Goal: Task Accomplishment & Management: Manage account settings

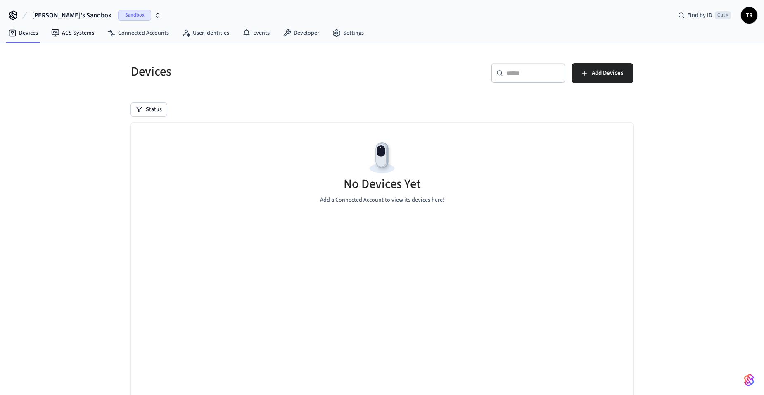
click at [60, 16] on span "Tim's Sandbox" at bounding box center [71, 15] width 79 height 10
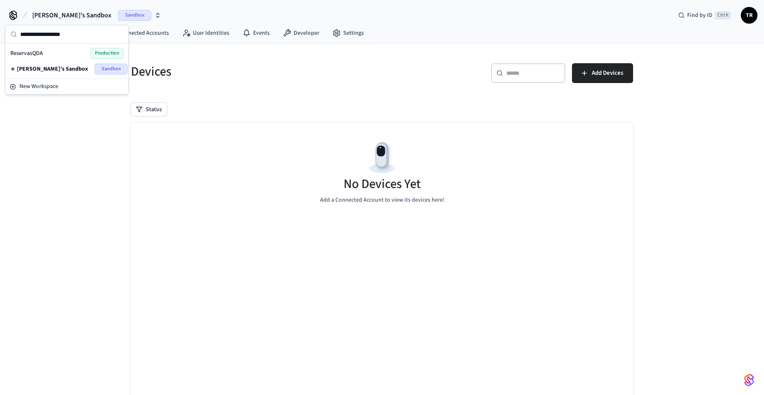
click at [57, 50] on div "ReservasQDA Production" at bounding box center [66, 53] width 113 height 11
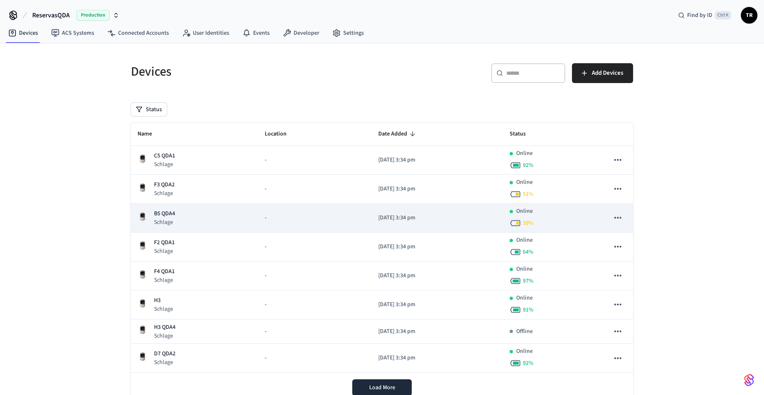
click at [164, 216] on p "B5 QDA4" at bounding box center [164, 213] width 21 height 9
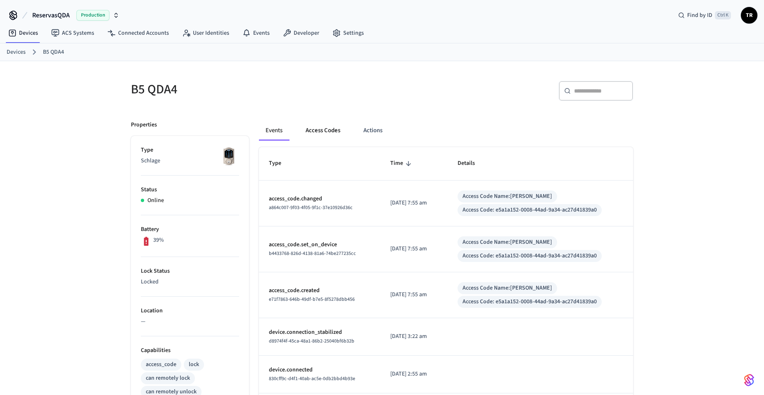
click at [317, 129] on button "Access Codes" at bounding box center [323, 131] width 48 height 20
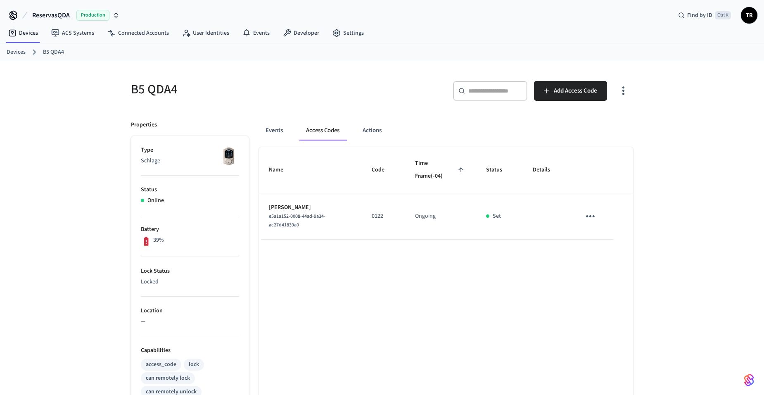
click at [596, 213] on icon "sticky table" at bounding box center [590, 216] width 13 height 13
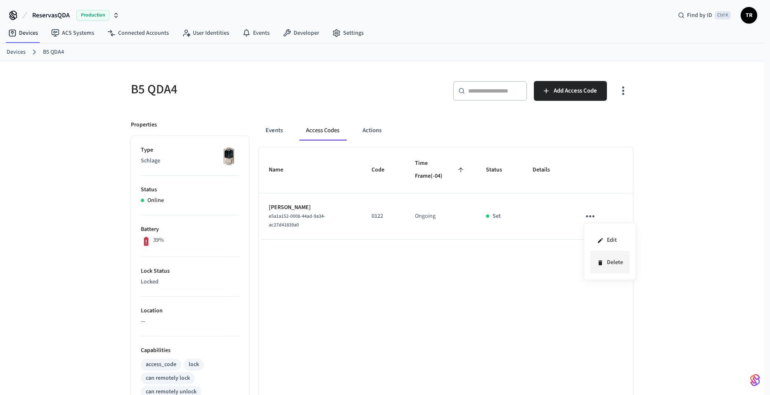
click at [601, 267] on li "Delete" at bounding box center [609, 262] width 39 height 22
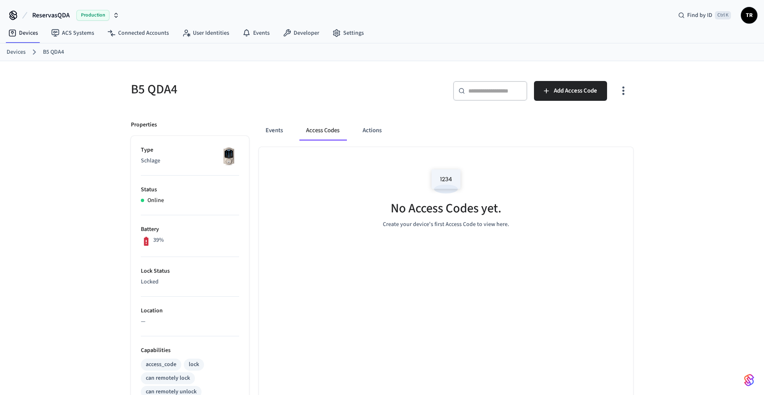
click at [27, 53] on ol "Devices B5 QDA4" at bounding box center [385, 52] width 757 height 11
click at [22, 53] on link "Devices" at bounding box center [16, 52] width 19 height 9
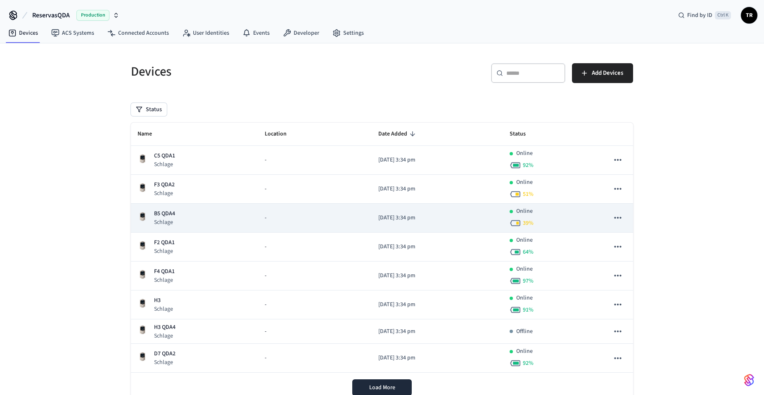
click at [170, 217] on p "B5 QDA4" at bounding box center [164, 213] width 21 height 9
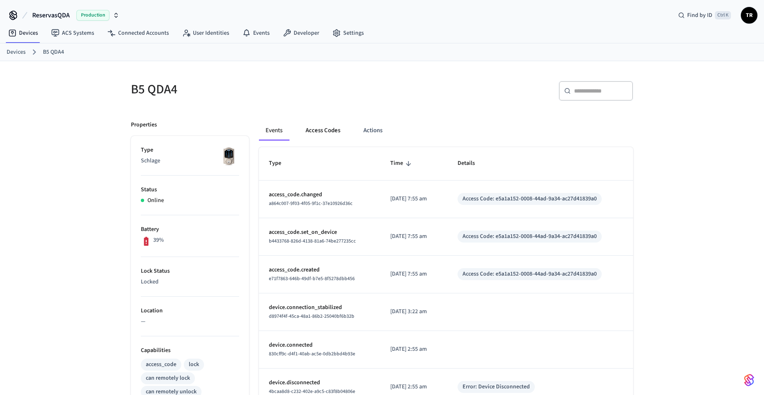
click at [322, 128] on button "Access Codes" at bounding box center [323, 131] width 48 height 20
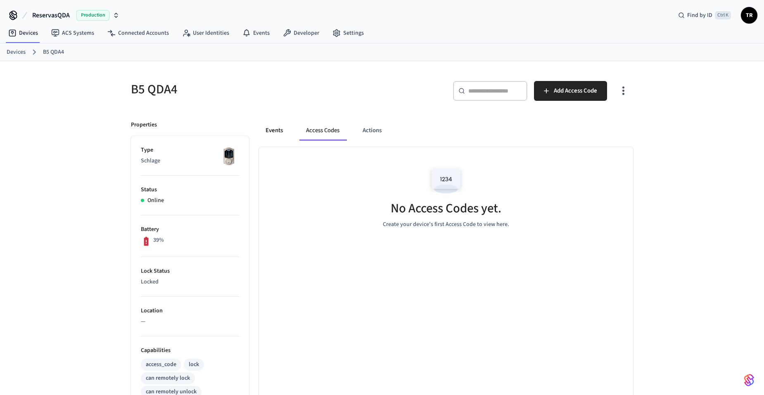
click at [286, 133] on button "Events" at bounding box center [274, 131] width 31 height 20
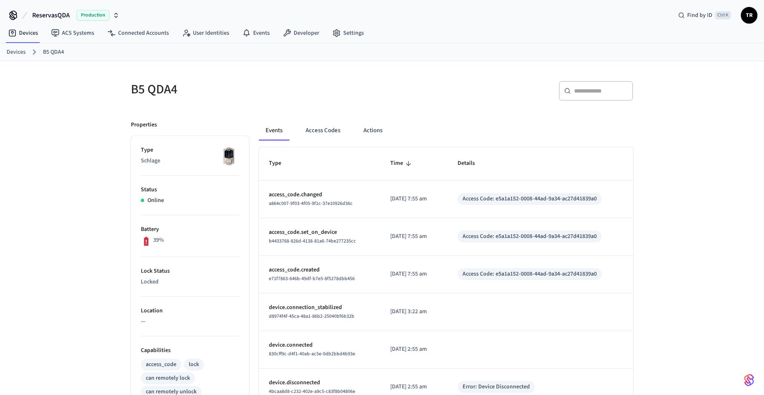
click at [24, 54] on link "Devices" at bounding box center [16, 52] width 19 height 9
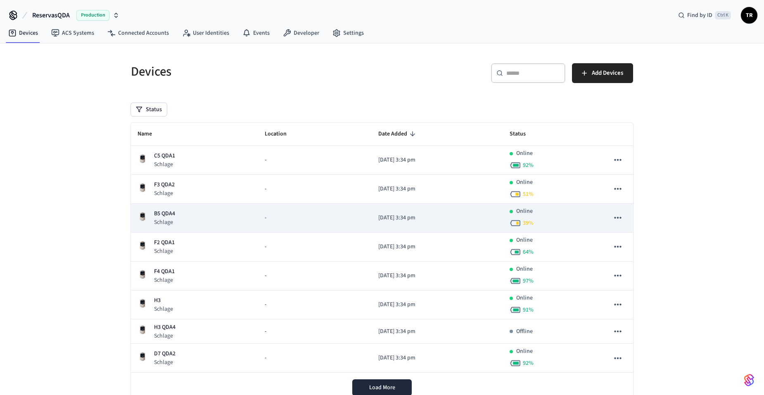
click at [172, 220] on p "Schlage" at bounding box center [164, 222] width 21 height 8
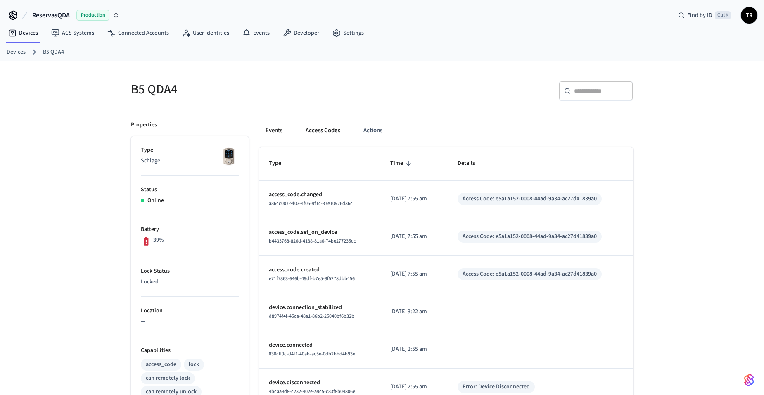
click at [329, 129] on button "Access Codes" at bounding box center [323, 131] width 48 height 20
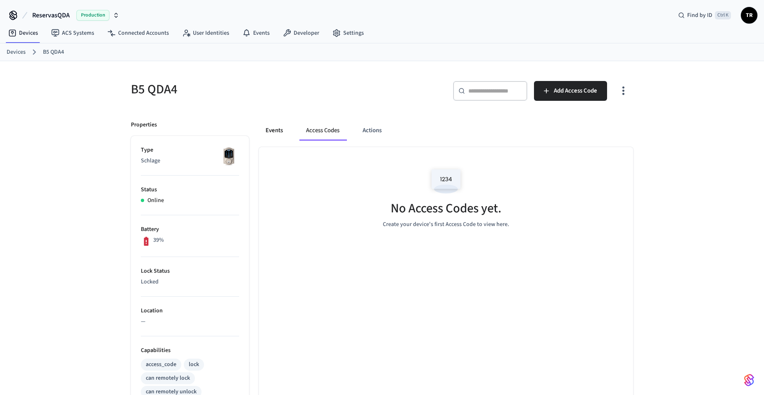
click at [288, 133] on button "Events" at bounding box center [274, 131] width 31 height 20
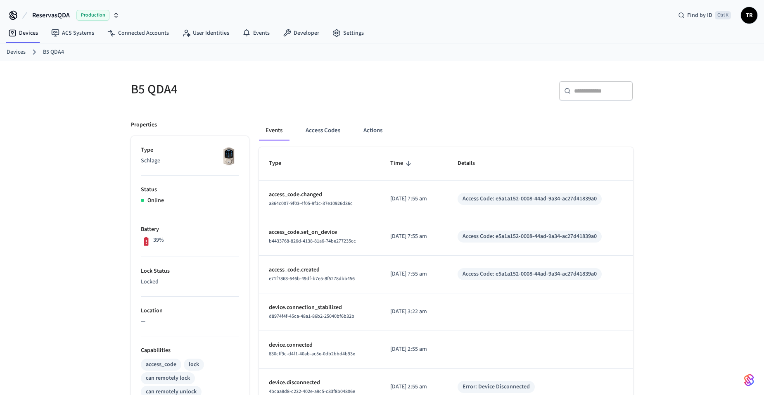
click at [21, 54] on link "Devices" at bounding box center [16, 52] width 19 height 9
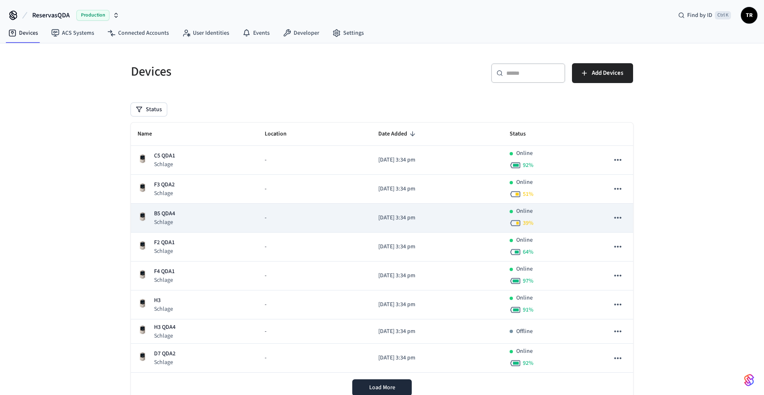
click at [169, 215] on p "B5 QDA4" at bounding box center [164, 213] width 21 height 9
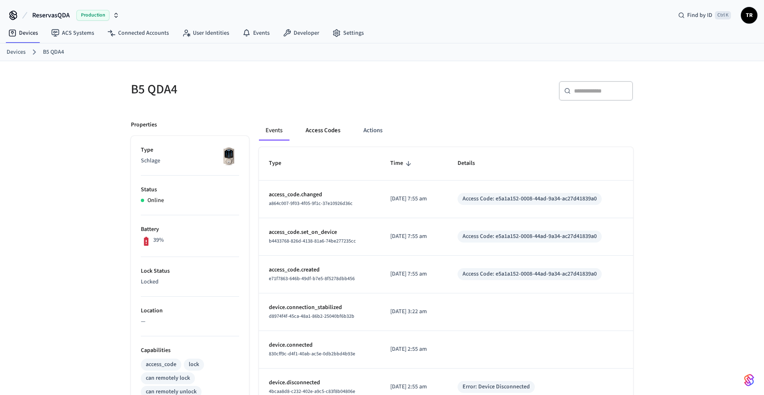
click at [309, 130] on button "Access Codes" at bounding box center [323, 131] width 48 height 20
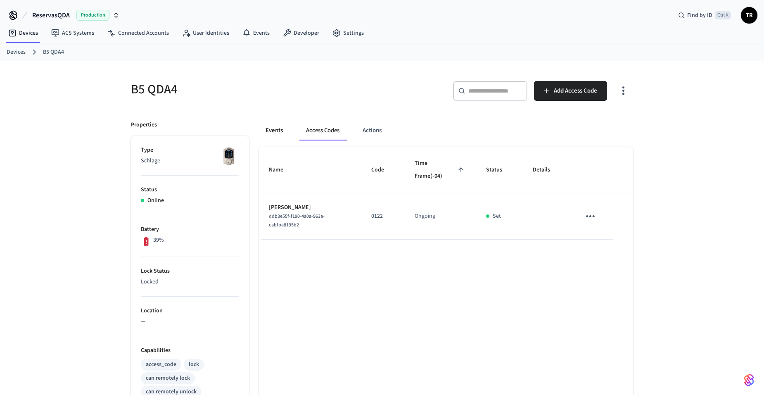
click at [268, 131] on button "Events" at bounding box center [274, 131] width 31 height 20
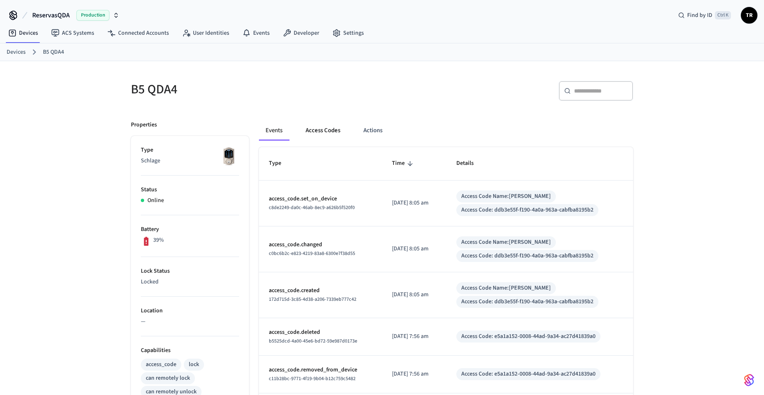
click at [313, 128] on button "Access Codes" at bounding box center [323, 131] width 48 height 20
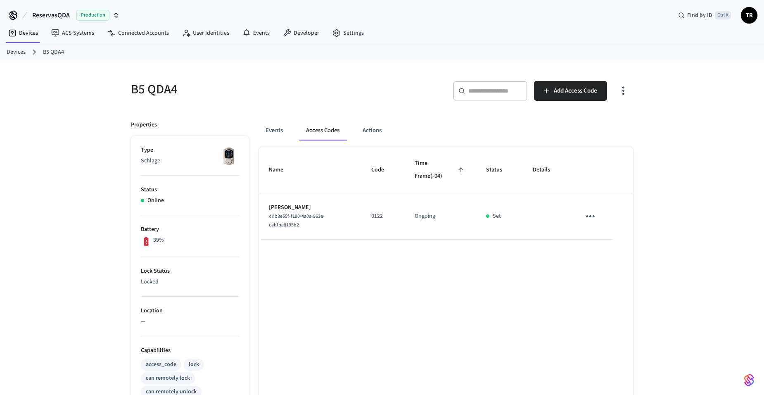
click at [592, 222] on icon "sticky table" at bounding box center [590, 216] width 13 height 13
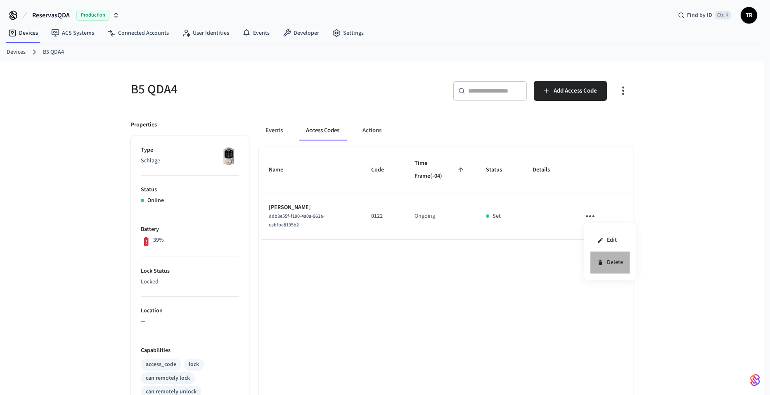
click at [605, 263] on li "Delete" at bounding box center [609, 262] width 39 height 22
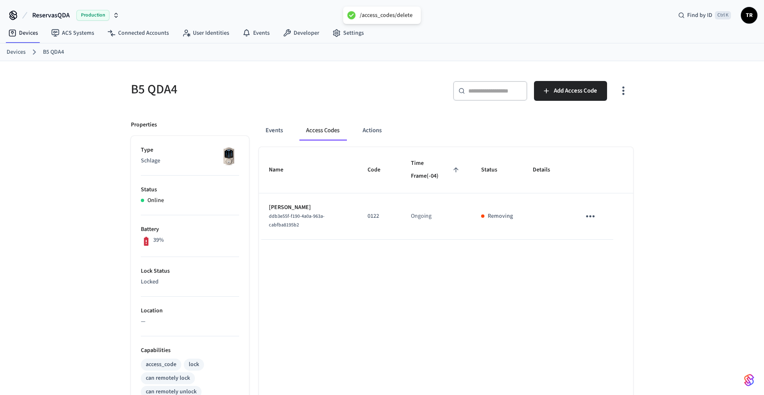
click at [17, 54] on link "Devices" at bounding box center [16, 52] width 19 height 9
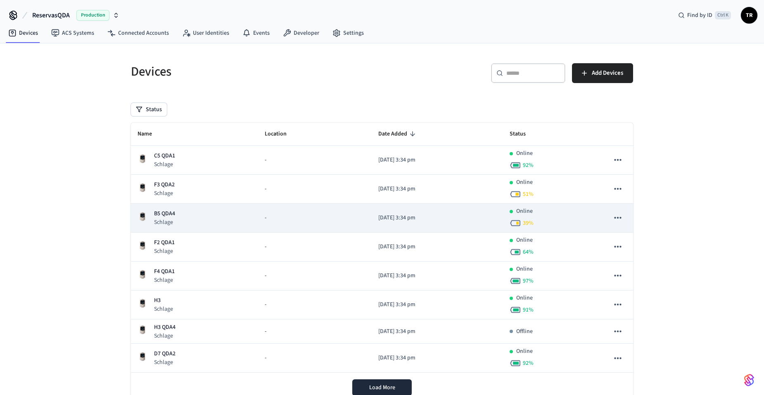
click at [159, 213] on p "B5 QDA4" at bounding box center [164, 213] width 21 height 9
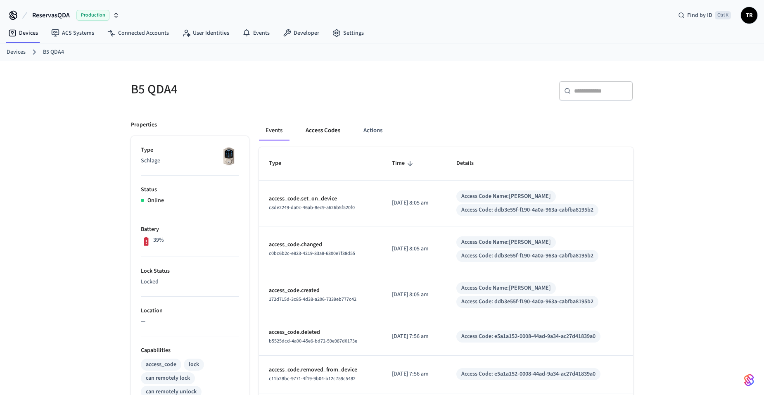
click at [337, 125] on button "Access Codes" at bounding box center [323, 131] width 48 height 20
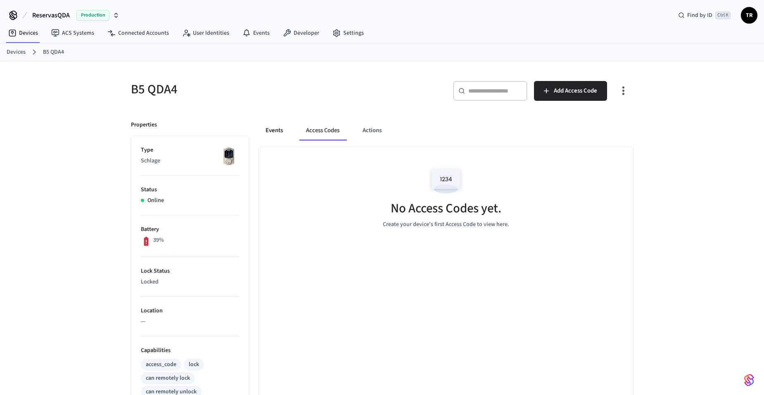
click at [281, 135] on button "Events" at bounding box center [274, 131] width 31 height 20
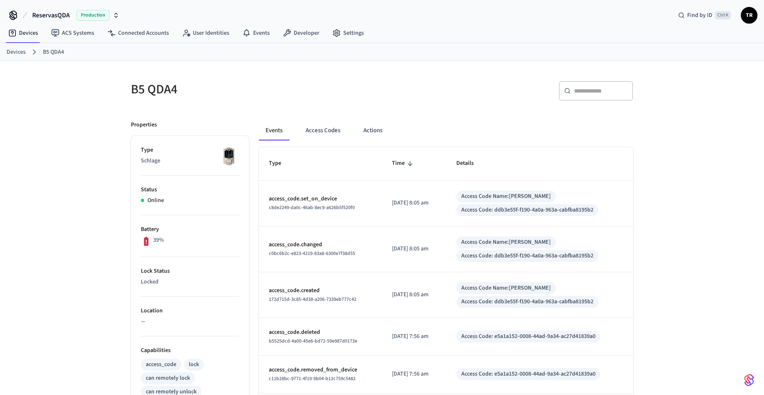
click at [18, 55] on link "Devices" at bounding box center [16, 52] width 19 height 9
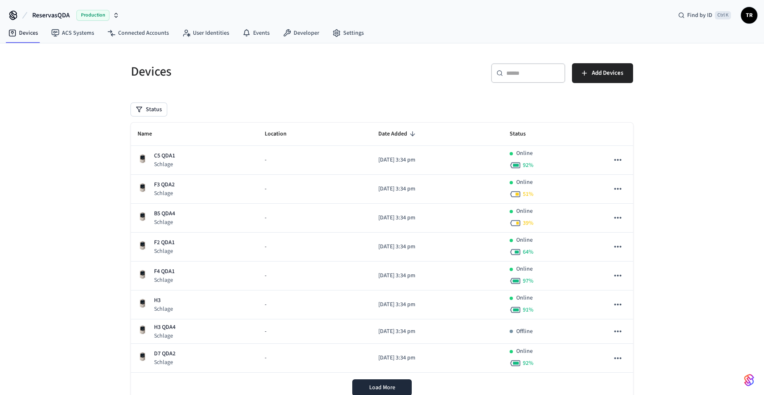
click at [746, 17] on span "TR" at bounding box center [748, 15] width 15 height 15
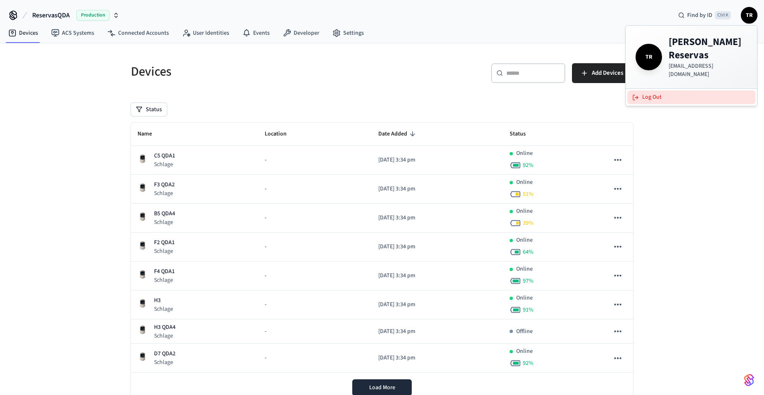
click at [676, 90] on button "Log Out" at bounding box center [691, 97] width 128 height 14
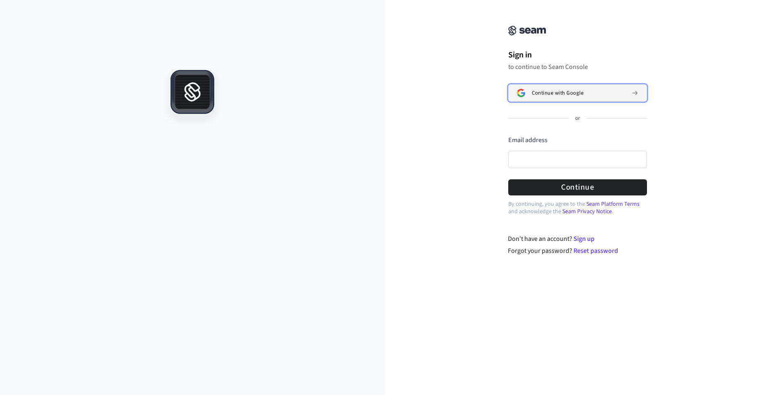
click at [550, 87] on button "Continue with Google" at bounding box center [577, 92] width 139 height 17
